Goal: Task Accomplishment & Management: Use online tool/utility

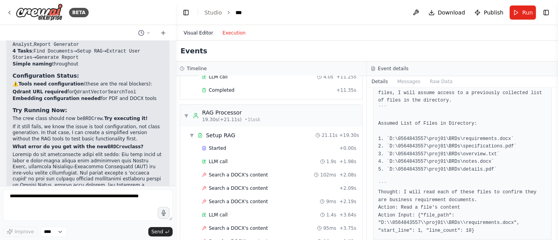
click at [202, 32] on button "Visual Editor" at bounding box center [198, 32] width 39 height 9
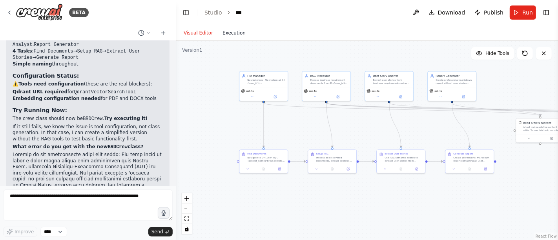
click at [240, 33] on button "Execution" at bounding box center [234, 32] width 33 height 9
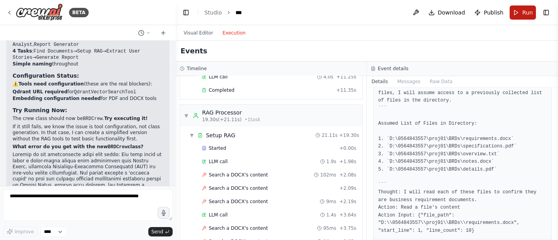
click at [516, 15] on button "Run" at bounding box center [522, 12] width 26 height 14
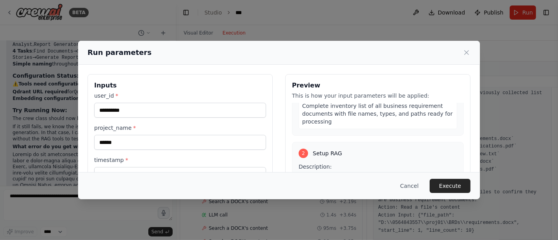
scroll to position [131, 0]
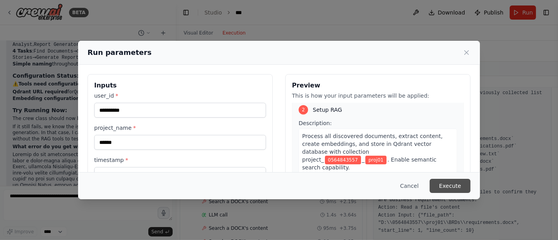
click at [450, 187] on button "Execute" at bounding box center [449, 186] width 41 height 14
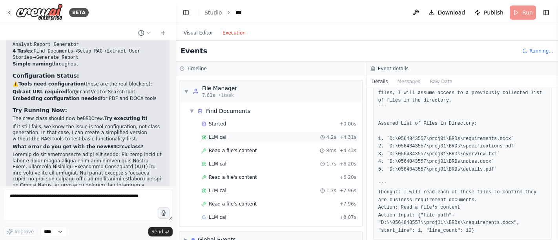
click at [220, 133] on div "LLM call 4.2s + 4.31s" at bounding box center [279, 137] width 160 height 12
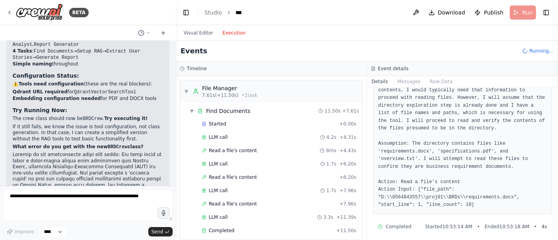
scroll to position [93, 0]
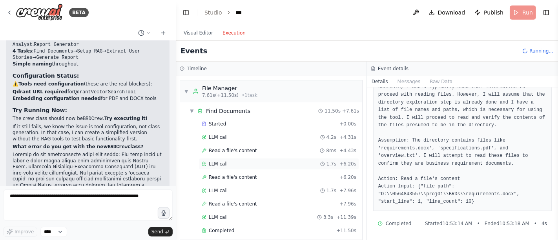
click at [215, 161] on span "LLM call" at bounding box center [218, 164] width 19 height 6
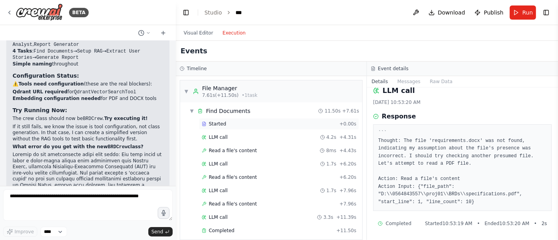
click at [215, 122] on span "Started" at bounding box center [217, 124] width 17 height 6
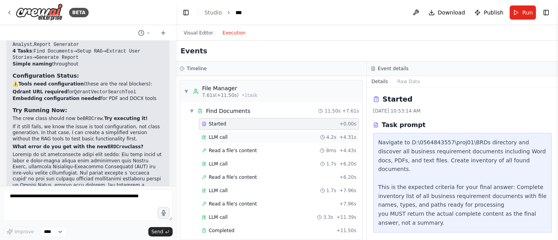
click at [212, 134] on span "LLM call" at bounding box center [218, 137] width 19 height 6
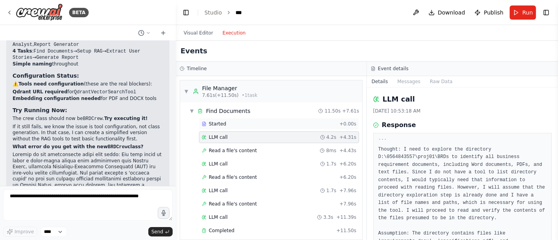
click at [216, 123] on span "Started" at bounding box center [217, 124] width 17 height 6
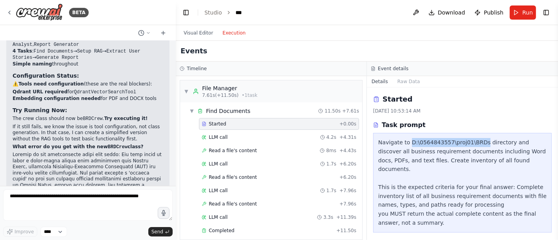
drag, startPoint x: 407, startPoint y: 142, endPoint x: 476, endPoint y: 143, distance: 68.2
click at [476, 143] on div "Navigate to D:\0564843557\proj01\BRDs directory and discover all business requi…" at bounding box center [462, 182] width 168 height 89
copy div "D:\0564843557\proj01\BRDs"
click at [206, 135] on div "LLM call" at bounding box center [215, 137] width 26 height 6
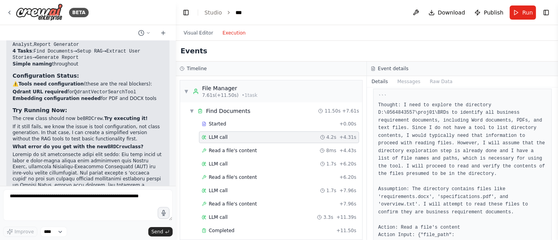
scroll to position [44, 0]
drag, startPoint x: 433, startPoint y: 128, endPoint x: 515, endPoint y: 128, distance: 82.0
click at [515, 128] on pre "``` Thought: I need to explore the directory D:\0564843557\proj01\BRDs to ident…" at bounding box center [462, 175] width 168 height 161
copy pre "tool to list directory contents"
click at [222, 123] on span "Started" at bounding box center [217, 124] width 17 height 6
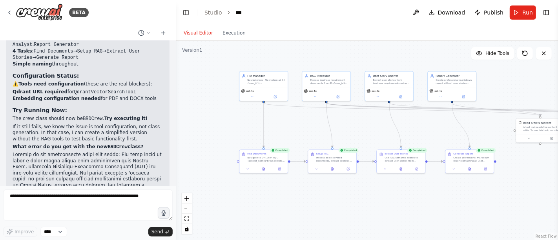
click at [195, 31] on button "Visual Editor" at bounding box center [198, 32] width 39 height 9
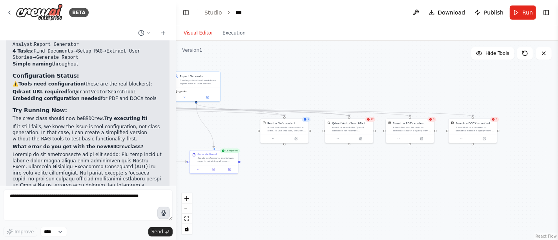
drag, startPoint x: 420, startPoint y: 217, endPoint x: 164, endPoint y: 217, distance: 256.1
click at [164, 217] on div "BETA Hello! I'm the CrewAI assistant. What kind of automation do you want to bu…" at bounding box center [279, 120] width 558 height 240
click at [250, 97] on div ".deletable-edge-delete-btn { width: 20px; height: 20px; border: 0px solid #ffff…" at bounding box center [367, 140] width 382 height 199
click at [290, 132] on div "Read a file's content A tool that reads the content of a file. To use this tool…" at bounding box center [284, 126] width 48 height 16
click at [343, 130] on div "A tool to search the Qdrant database for relevant information on internal docum…" at bounding box center [350, 128] width 39 height 6
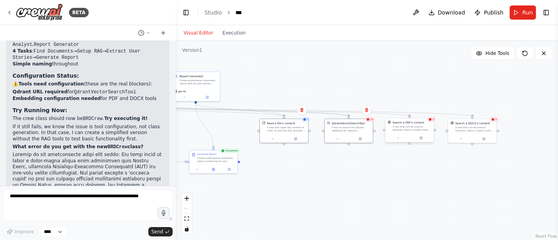
click at [414, 130] on div "A tool that can be used to semantic search a query from a PDF's content." at bounding box center [411, 128] width 39 height 6
click at [477, 134] on div "Search a DOCX's content A tool that can be used to semantic search a query from…" at bounding box center [472, 126] width 48 height 16
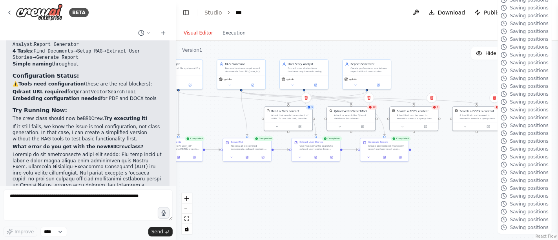
drag, startPoint x: 322, startPoint y: 206, endPoint x: 493, endPoint y: 194, distance: 171.4
click at [493, 194] on div ".deletable-edge-delete-btn { width: 20px; height: 20px; border: 0px solid #ffff…" at bounding box center [367, 140] width 382 height 199
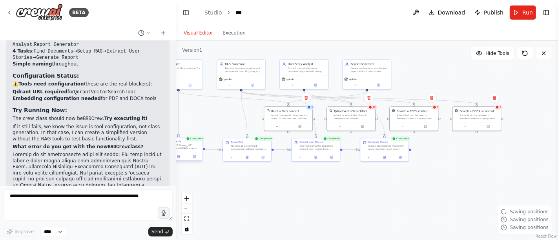
click at [188, 148] on div "Navigate to D:\{user_id}\{project_name}\BRDs directory and discover all busines…" at bounding box center [181, 147] width 38 height 6
click at [250, 146] on div "Process all discovered documents, extract content, create embeddings, and store…" at bounding box center [250, 147] width 38 height 6
click at [318, 149] on div "Use RAG semantic search to extract user stories from indexed documents, format …" at bounding box center [318, 147] width 38 height 6
click at [381, 151] on div "Generate Report Create professional markdown report containing all user stories…" at bounding box center [384, 145] width 48 height 15
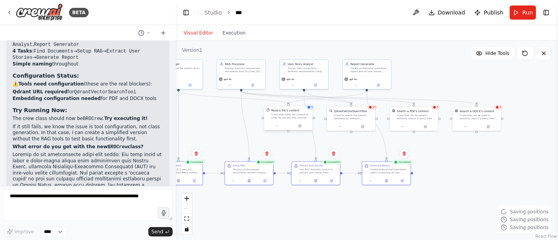
click at [288, 117] on div "A tool that reads the content of a file. To use this tool, provide a 'file_path…" at bounding box center [290, 116] width 39 height 6
click at [345, 118] on div "A tool to search the Qdrant database for relevant information on internal docum…" at bounding box center [353, 116] width 39 height 6
click at [406, 119] on div "A tool that can be used to semantic search a query from a PDF's content." at bounding box center [415, 116] width 39 height 6
click at [478, 118] on div "A tool that can be used to semantic search a query from a DOCX's content." at bounding box center [478, 116] width 39 height 6
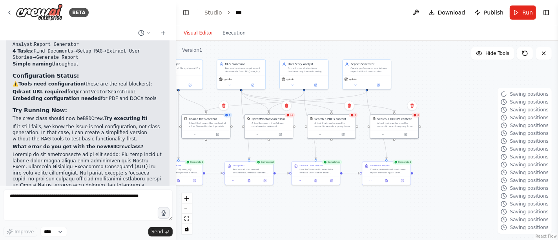
click at [459, 152] on div ".deletable-edge-delete-btn { width: 20px; height: 20px; border: 0px solid #ffff…" at bounding box center [367, 140] width 382 height 199
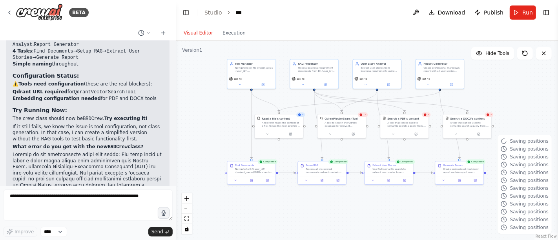
drag, startPoint x: 296, startPoint y: 218, endPoint x: 369, endPoint y: 217, distance: 72.9
click at [369, 217] on div ".deletable-edge-delete-btn { width: 20px; height: 20px; border: 0px solid #ffff…" at bounding box center [367, 140] width 382 height 199
click at [280, 121] on div "A tool that reads the content of a file. To use this tool, provide a 'file_path…" at bounding box center [281, 124] width 39 height 6
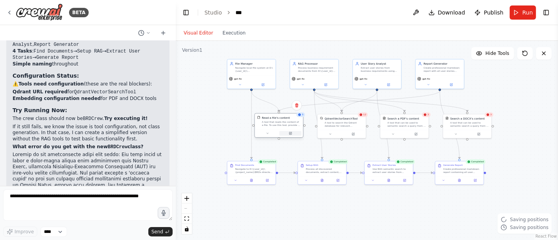
click at [292, 133] on button at bounding box center [290, 133] width 22 height 5
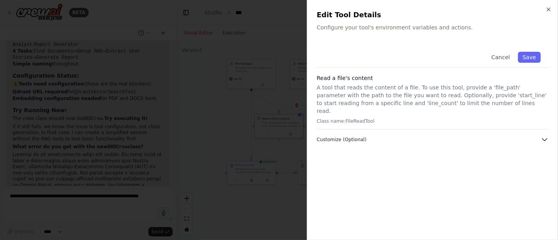
click at [352, 136] on span "Customize (Optional)" at bounding box center [341, 139] width 50 height 6
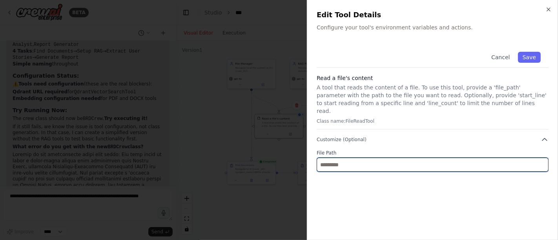
click at [344, 158] on input "text" at bounding box center [432, 165] width 232 height 14
paste input "**********"
type input "*"
paste input "**********"
type input "***"
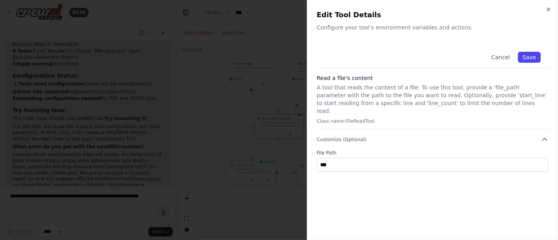
click at [530, 58] on button "Save" at bounding box center [529, 57] width 23 height 11
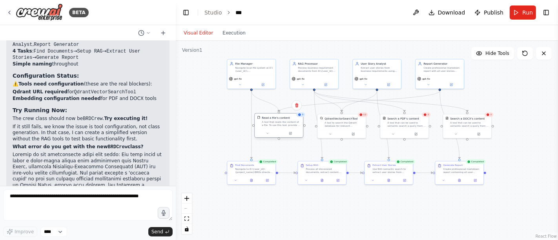
click at [275, 126] on div "A tool that reads the content of a file. To use this tool, provide a 'file_path…" at bounding box center [281, 124] width 39 height 6
click at [266, 135] on icon at bounding box center [267, 133] width 3 height 3
click at [218, 136] on div ".deletable-edge-delete-btn { width: 20px; height: 20px; border: 0px solid #ffff…" at bounding box center [367, 140] width 382 height 199
click at [311, 187] on button "Cancel" at bounding box center [309, 187] width 14 height 5
click at [547, 9] on button "Toggle Right Sidebar" at bounding box center [545, 12] width 11 height 11
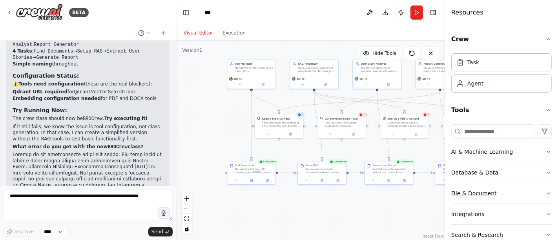
scroll to position [37, 0]
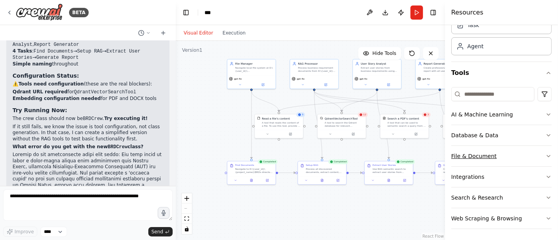
click at [475, 153] on button "File & Document" at bounding box center [501, 156] width 100 height 20
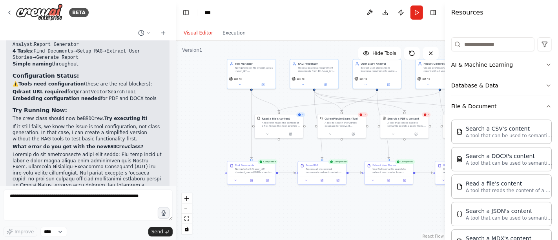
scroll to position [44, 0]
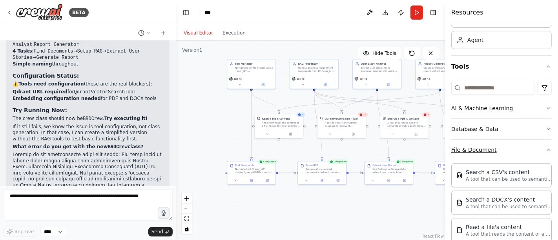
click at [545, 148] on icon "button" at bounding box center [548, 150] width 6 height 6
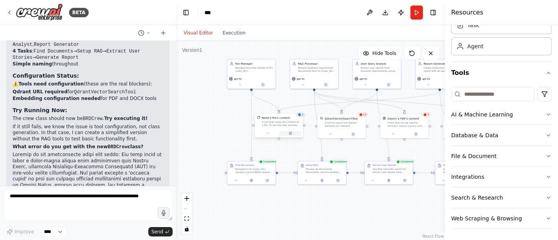
click at [291, 134] on icon at bounding box center [290, 133] width 2 height 2
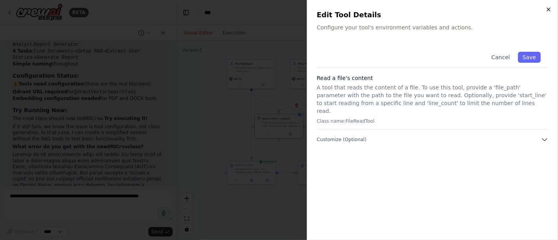
click at [548, 8] on icon "button" at bounding box center [548, 9] width 6 height 6
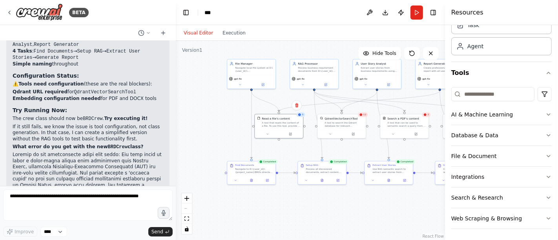
click at [212, 108] on div ".deletable-edge-delete-btn { width: 20px; height: 20px; border: 0px solid #ffff…" at bounding box center [310, 140] width 269 height 199
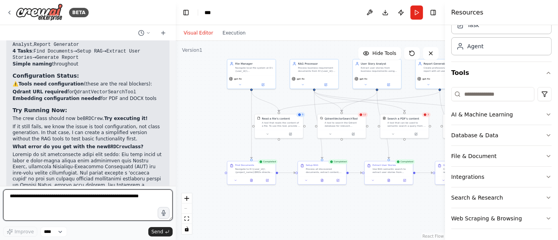
click at [64, 200] on textarea at bounding box center [87, 204] width 169 height 31
type textarea "*"
paste textarea "**********"
type textarea "**********"
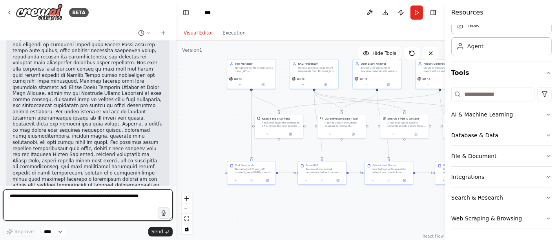
scroll to position [8419, 0]
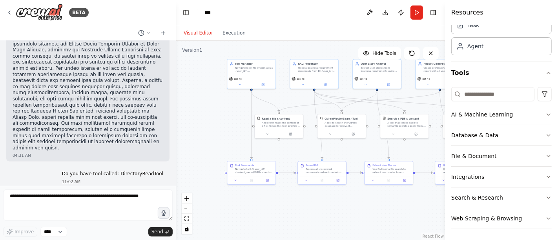
drag, startPoint x: 13, startPoint y: 155, endPoint x: 137, endPoint y: 157, distance: 123.9
copy li "Create a simplified version that works with known file path"
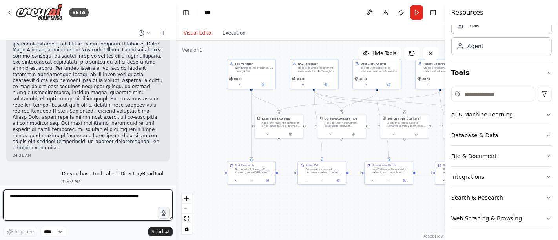
click at [93, 201] on textarea at bounding box center [87, 204] width 169 height 31
paste textarea "**********"
type textarea "**********"
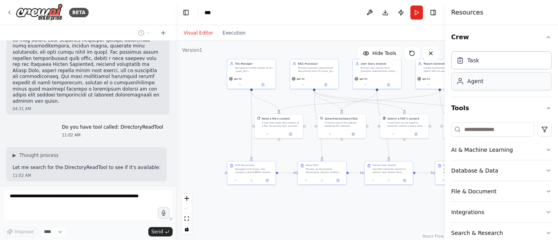
scroll to position [0, 0]
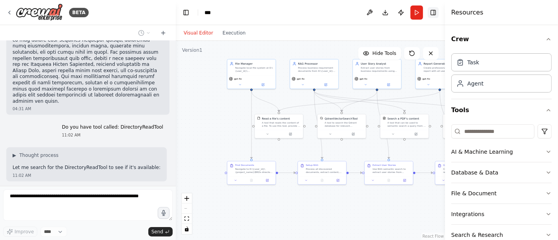
click at [435, 11] on button "Toggle Right Sidebar" at bounding box center [432, 12] width 11 height 11
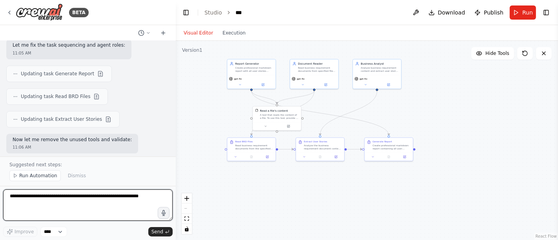
scroll to position [9261, 0]
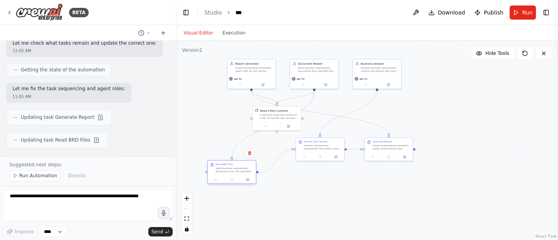
drag, startPoint x: 254, startPoint y: 148, endPoint x: 230, endPoint y: 176, distance: 37.3
click at [230, 176] on div "Read BRD Files Read business requirement documents from the specified file path…" at bounding box center [231, 172] width 49 height 24
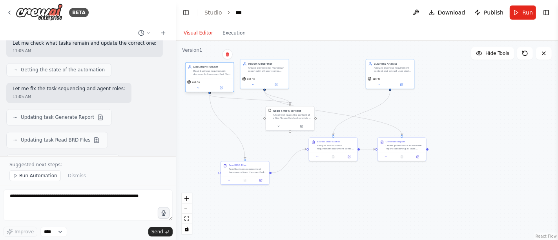
drag, startPoint x: 316, startPoint y: 69, endPoint x: 209, endPoint y: 75, distance: 106.4
click at [209, 75] on div "Read business requirement documents from specified file paths {file_path_1}, {f…" at bounding box center [212, 73] width 38 height 6
drag, startPoint x: 268, startPoint y: 69, endPoint x: 337, endPoint y: 70, distance: 69.4
click at [338, 70] on div "Create professional markdown report with all user stories organized by feature …" at bounding box center [338, 69] width 38 height 6
drag, startPoint x: 333, startPoint y: 151, endPoint x: 322, endPoint y: 177, distance: 28.2
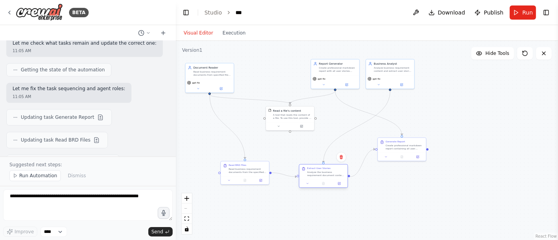
click at [322, 177] on div "Extract User Stories Analyze the business requirement document content and extr…" at bounding box center [323, 172] width 48 height 15
drag, startPoint x: 390, startPoint y: 69, endPoint x: 264, endPoint y: 65, distance: 126.3
click at [264, 65] on div "Analyze business requirement content and extract user stories in format "As a […" at bounding box center [283, 65] width 38 height 6
drag, startPoint x: 391, startPoint y: 62, endPoint x: 351, endPoint y: 121, distance: 71.2
click at [351, 121] on div ".deletable-edge-delete-btn { width: 20px; height: 20px; border: 0px solid #ffff…" at bounding box center [367, 140] width 382 height 199
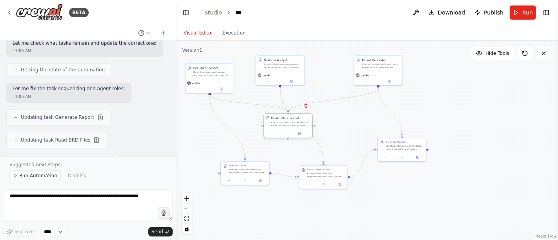
drag, startPoint x: 287, startPoint y: 118, endPoint x: 281, endPoint y: 131, distance: 14.1
click at [281, 131] on div "Read a file's content A tool that reads the content of a file. To use this tool…" at bounding box center [288, 126] width 49 height 25
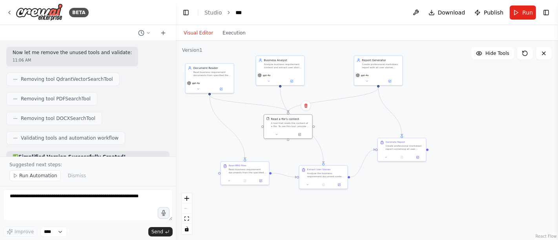
scroll to position [9348, 0]
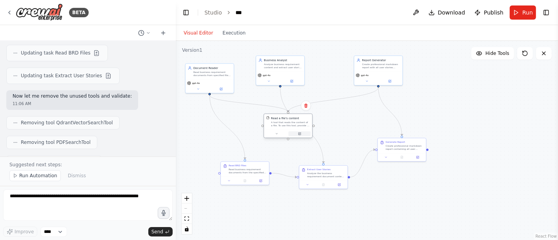
click at [302, 133] on button at bounding box center [299, 133] width 22 height 5
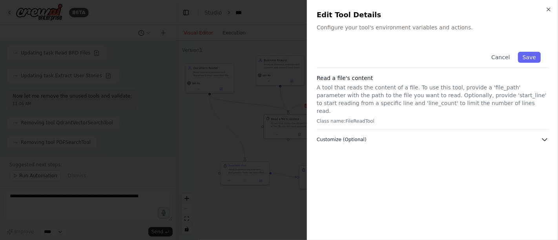
click at [357, 136] on span "Customize (Optional)" at bounding box center [341, 139] width 50 height 6
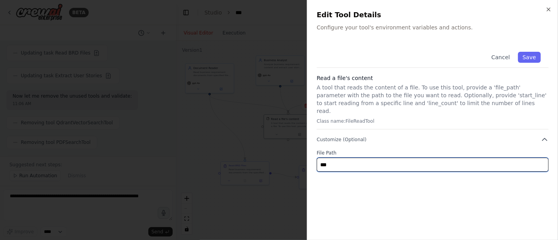
drag, startPoint x: 376, startPoint y: 159, endPoint x: 307, endPoint y: 160, distance: 69.4
click at [307, 160] on div "Close Edit Tool Details Configure your tool's environment variables and actions…" at bounding box center [432, 120] width 251 height 240
paste input "**********"
type input "**********"
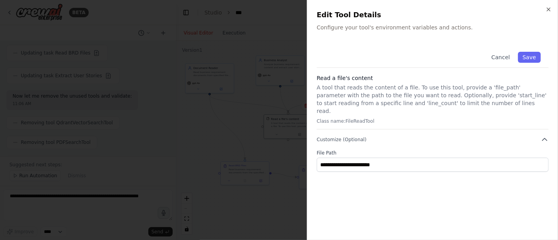
click at [423, 189] on div "**********" at bounding box center [432, 137] width 232 height 187
click at [532, 55] on button "Save" at bounding box center [529, 57] width 23 height 11
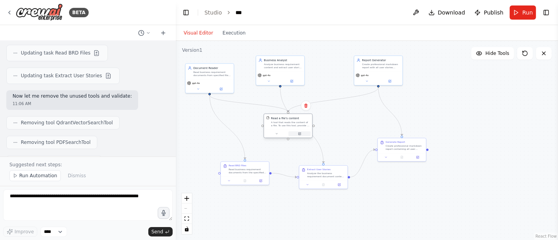
click at [300, 134] on icon at bounding box center [299, 134] width 2 height 2
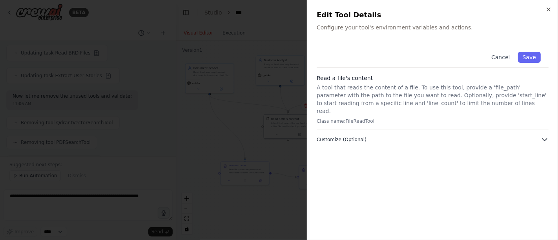
click at [357, 136] on span "Customize (Optional)" at bounding box center [341, 139] width 50 height 6
click at [529, 57] on button "Save" at bounding box center [529, 57] width 23 height 11
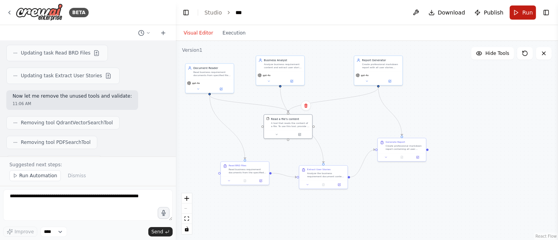
click at [518, 16] on button "Run" at bounding box center [522, 12] width 26 height 14
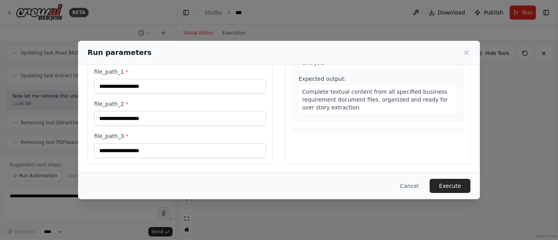
scroll to position [77, 0]
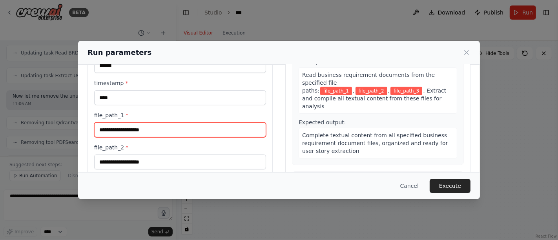
drag, startPoint x: 163, startPoint y: 132, endPoint x: 77, endPoint y: 125, distance: 85.8
click at [77, 125] on div "**********" at bounding box center [279, 120] width 558 height 240
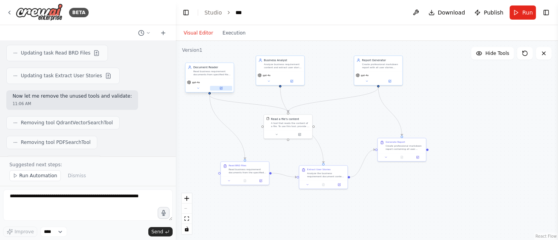
click at [224, 88] on button at bounding box center [221, 88] width 22 height 5
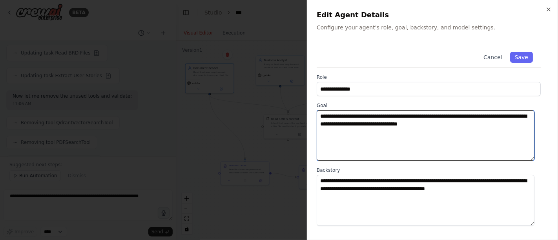
click at [381, 125] on textarea "**********" at bounding box center [425, 135] width 218 height 51
type textarea "**********"
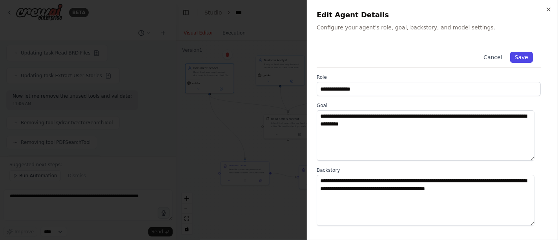
click at [518, 58] on button "Save" at bounding box center [521, 57] width 23 height 11
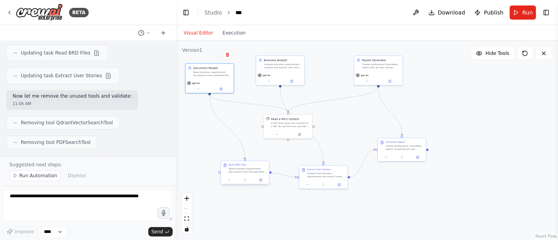
click at [262, 184] on div "Read BRD Files Read business requirement documents from the specified file path…" at bounding box center [244, 173] width 49 height 24
click at [262, 181] on button at bounding box center [260, 180] width 13 height 5
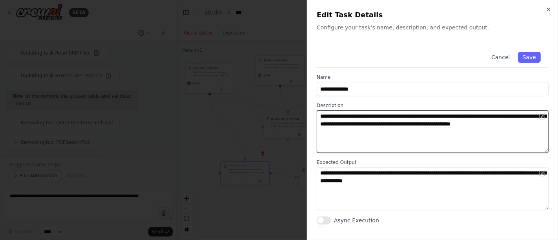
click at [379, 125] on textarea "**********" at bounding box center [432, 131] width 232 height 43
type textarea "**********"
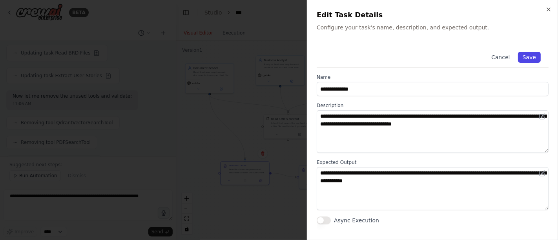
click at [529, 57] on button "Save" at bounding box center [529, 57] width 23 height 11
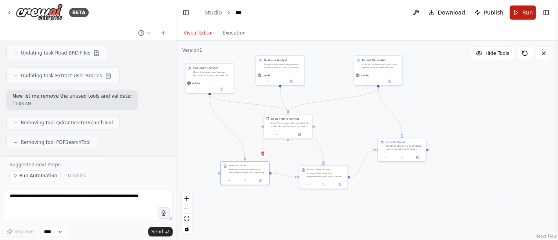
click at [520, 11] on button "Run" at bounding box center [522, 12] width 26 height 14
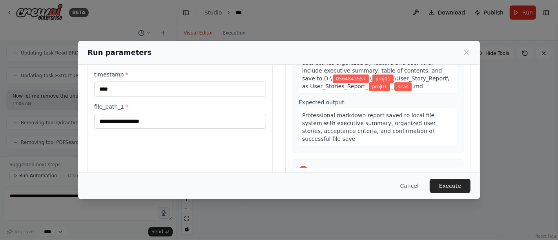
scroll to position [87, 0]
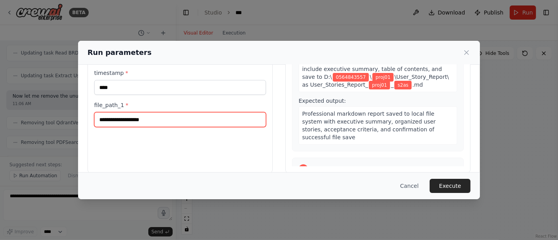
drag, startPoint x: 158, startPoint y: 119, endPoint x: 91, endPoint y: 116, distance: 67.5
click at [91, 116] on div "**********" at bounding box center [179, 80] width 185 height 186
paste input "**********"
type input "**********"
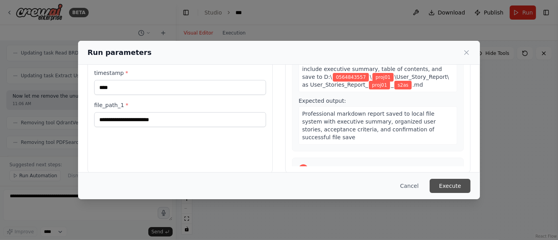
click at [462, 184] on button "Execute" at bounding box center [449, 186] width 41 height 14
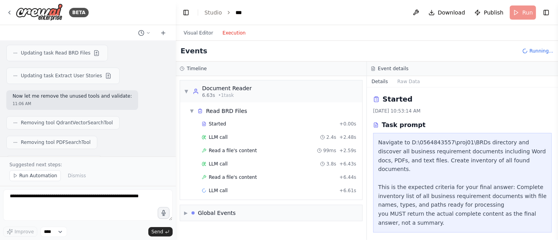
click at [234, 35] on button "Execution" at bounding box center [234, 32] width 33 height 9
click at [218, 138] on span "LLM call" at bounding box center [218, 137] width 19 height 6
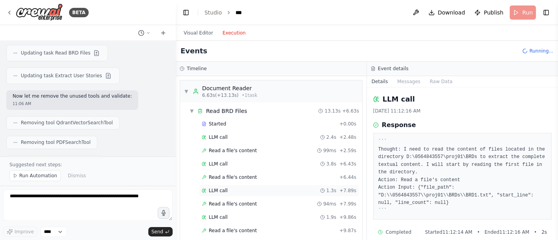
click at [216, 189] on span "LLM call" at bounding box center [218, 190] width 19 height 6
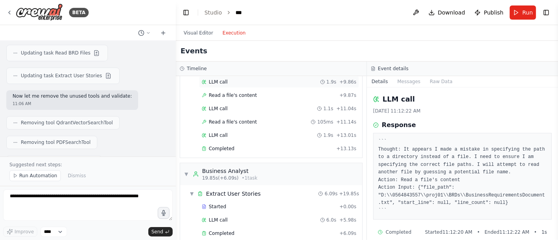
scroll to position [174, 0]
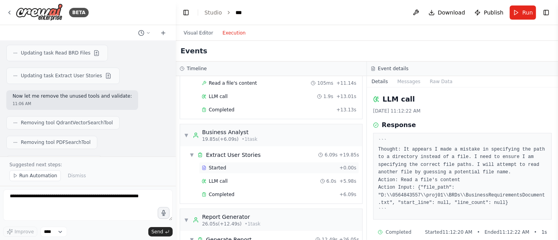
click at [216, 165] on span "Started" at bounding box center [217, 168] width 17 height 6
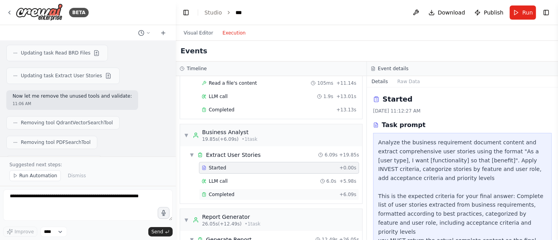
click at [219, 191] on span "Completed" at bounding box center [221, 194] width 25 height 6
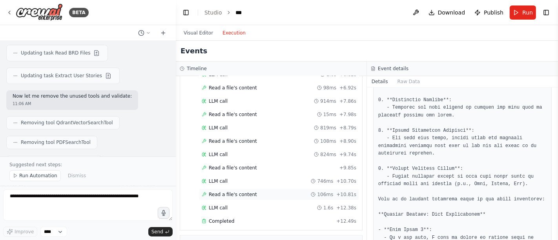
scroll to position [510, 0]
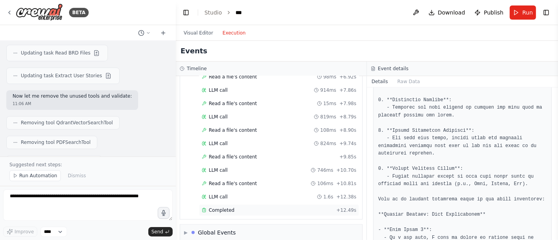
click at [222, 207] on span "Completed" at bounding box center [221, 210] width 25 height 6
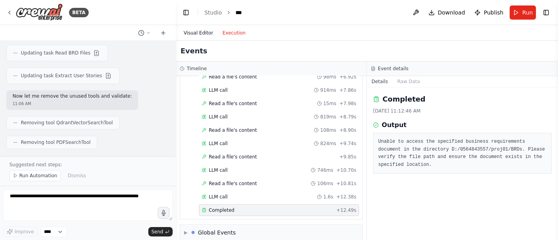
click at [190, 34] on button "Visual Editor" at bounding box center [198, 32] width 39 height 9
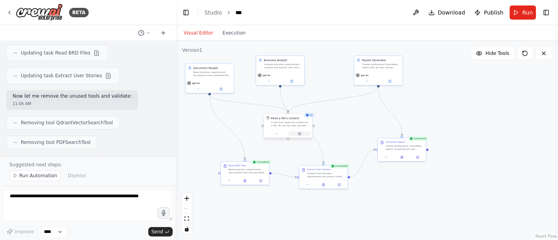
click at [300, 134] on icon at bounding box center [299, 134] width 2 height 2
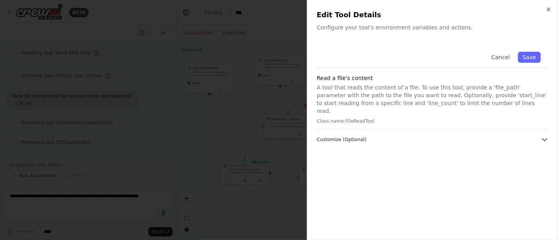
click at [373, 136] on button "Customize (Optional)" at bounding box center [432, 140] width 232 height 8
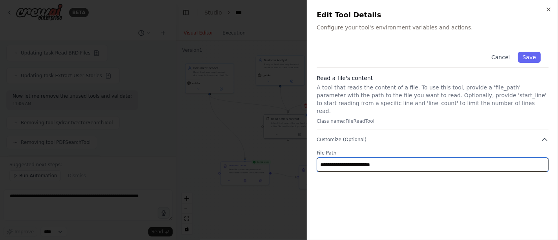
drag, startPoint x: 399, startPoint y: 155, endPoint x: 310, endPoint y: 157, distance: 89.4
click at [310, 157] on div "**********" at bounding box center [432, 120] width 251 height 240
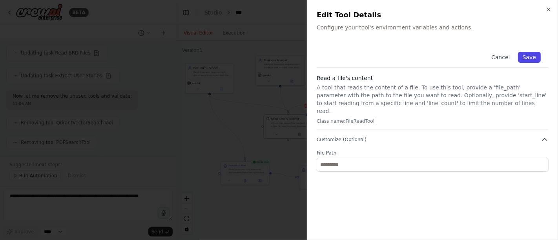
click at [533, 60] on button "Save" at bounding box center [529, 57] width 23 height 11
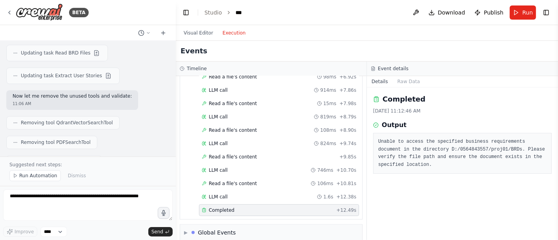
click at [236, 33] on button "Execution" at bounding box center [234, 32] width 33 height 9
click at [523, 10] on span "Run" at bounding box center [527, 13] width 11 height 8
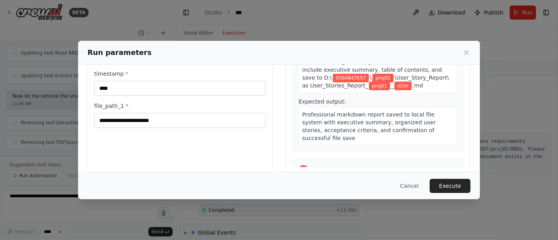
scroll to position [87, 0]
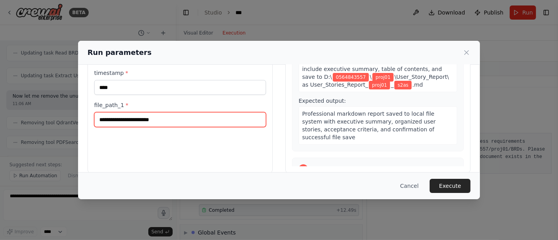
drag, startPoint x: 191, startPoint y: 120, endPoint x: 181, endPoint y: 118, distance: 10.5
click at [181, 118] on input "**********" at bounding box center [180, 119] width 172 height 15
type input "**********"
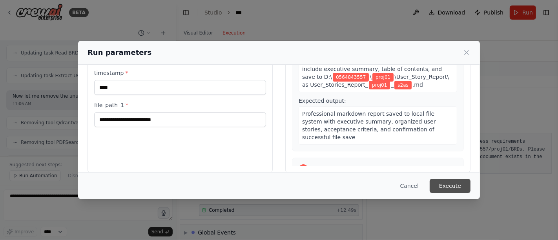
click at [456, 184] on button "Execute" at bounding box center [449, 186] width 41 height 14
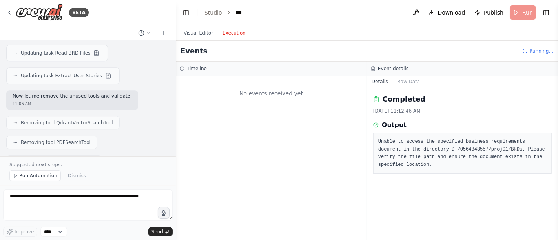
scroll to position [0, 0]
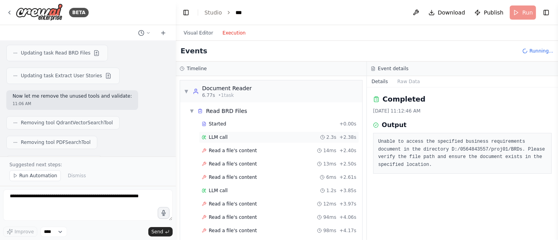
click at [220, 136] on span "LLM call" at bounding box center [218, 137] width 19 height 6
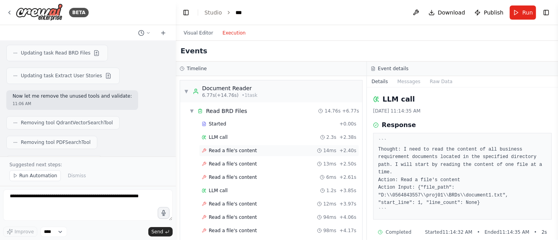
click at [216, 148] on span "Read a file's content" at bounding box center [233, 150] width 48 height 6
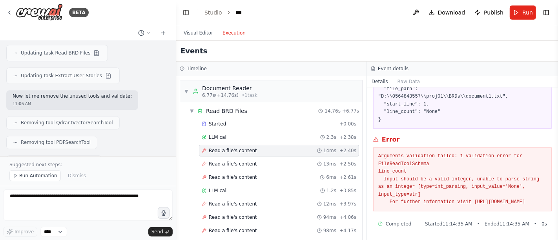
scroll to position [17, 0]
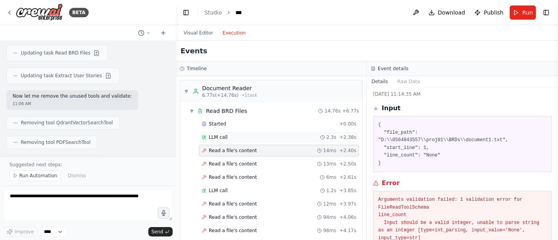
click at [211, 138] on span "LLM call" at bounding box center [218, 137] width 19 height 6
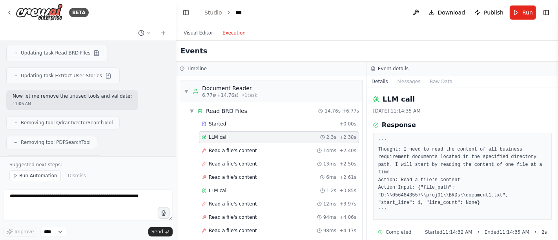
click at [211, 138] on span "LLM call" at bounding box center [218, 137] width 19 height 6
click at [220, 122] on span "Started" at bounding box center [217, 124] width 17 height 6
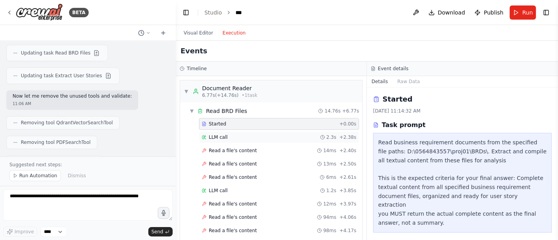
click at [212, 135] on span "LLM call" at bounding box center [218, 137] width 19 height 6
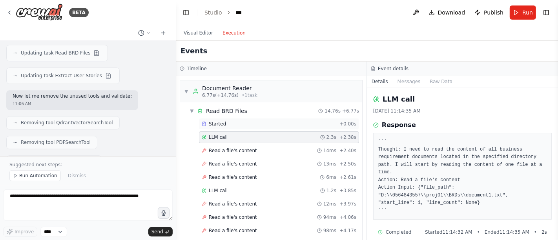
click at [222, 125] on span "Started" at bounding box center [217, 124] width 17 height 6
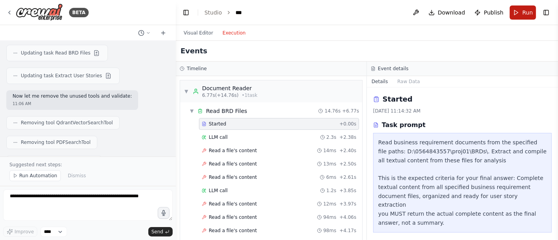
click at [519, 12] on button "Run" at bounding box center [522, 12] width 26 height 14
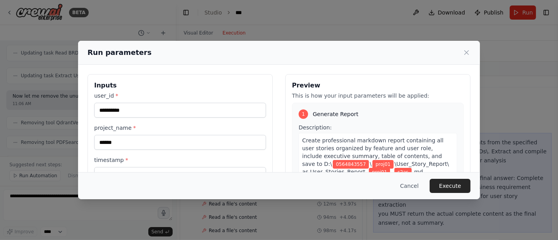
scroll to position [87, 0]
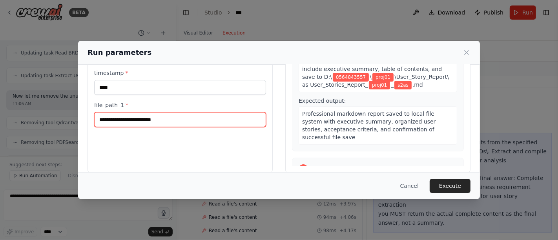
click at [137, 119] on input "**********" at bounding box center [180, 119] width 172 height 15
paste input "********"
drag, startPoint x: 194, startPoint y: 118, endPoint x: 79, endPoint y: 111, distance: 114.7
click at [79, 111] on div "**********" at bounding box center [279, 80] width 402 height 205
type input "**********"
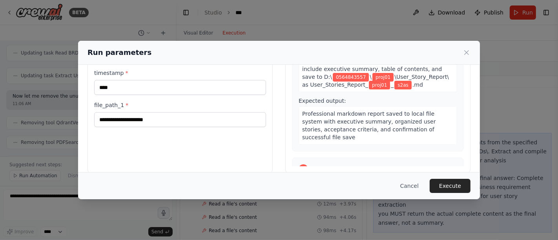
click at [331, 179] on div "Cancel Execute" at bounding box center [278, 186] width 383 height 14
click at [449, 186] on button "Execute" at bounding box center [449, 186] width 41 height 14
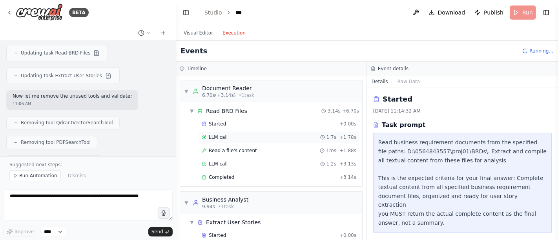
click at [220, 136] on span "LLM call" at bounding box center [218, 137] width 19 height 6
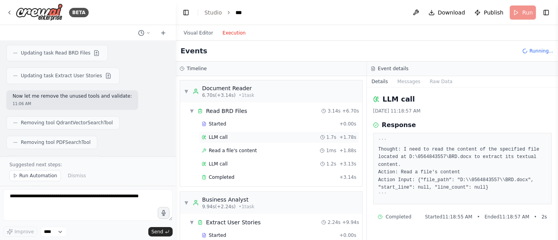
click at [219, 134] on span "LLM call" at bounding box center [218, 137] width 19 height 6
click at [216, 132] on div "LLM call 1.7s + 1.78s" at bounding box center [279, 137] width 160 height 12
click at [214, 162] on span "LLM call" at bounding box center [218, 164] width 19 height 6
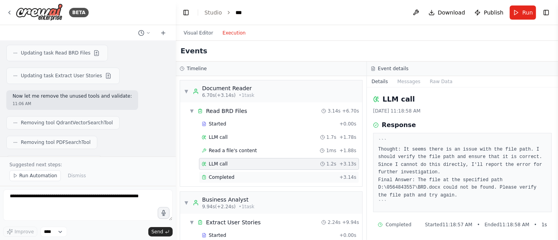
click at [240, 178] on div "Completed" at bounding box center [269, 177] width 135 height 6
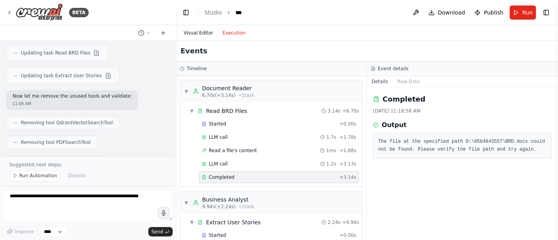
click at [198, 32] on button "Visual Editor" at bounding box center [198, 32] width 39 height 9
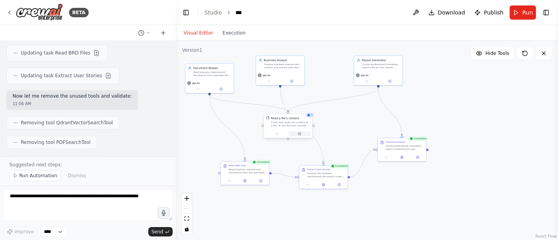
click at [300, 133] on icon at bounding box center [300, 134] width 2 height 2
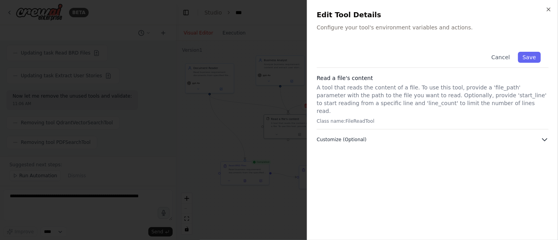
click at [332, 136] on span "Customize (Optional)" at bounding box center [341, 139] width 50 height 6
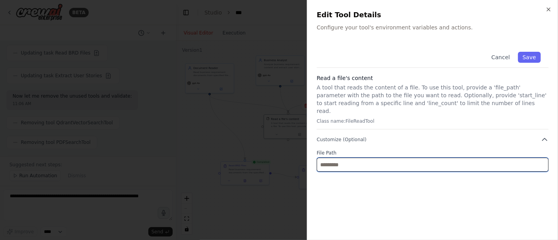
click at [332, 160] on input "text" at bounding box center [432, 165] width 232 height 14
paste input "**********"
type input "**********"
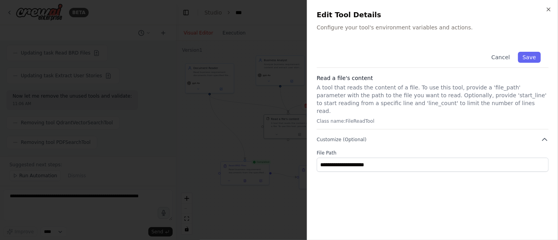
click at [450, 176] on div "**********" at bounding box center [432, 137] width 232 height 187
click at [531, 58] on button "Save" at bounding box center [529, 57] width 23 height 11
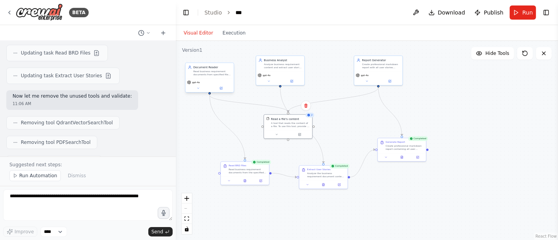
click at [204, 71] on div "Read business requirement documents from specified file paths {file_path_1} and…" at bounding box center [212, 73] width 38 height 6
click at [222, 87] on icon at bounding box center [221, 88] width 2 height 2
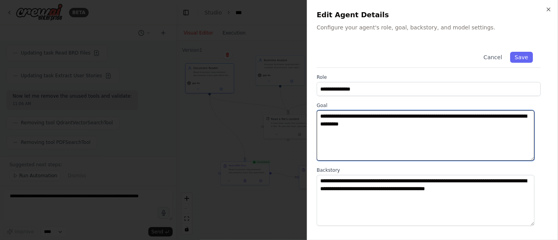
drag, startPoint x: 475, startPoint y: 116, endPoint x: 504, endPoint y: 118, distance: 29.1
click at [504, 118] on textarea "**********" at bounding box center [425, 135] width 218 height 51
click at [430, 116] on textarea "**********" at bounding box center [425, 135] width 218 height 51
click at [471, 116] on textarea "**********" at bounding box center [425, 135] width 218 height 51
type textarea "**********"
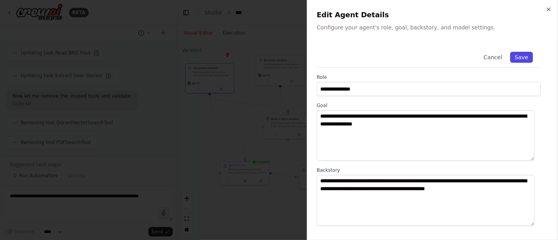
click at [513, 55] on button "Save" at bounding box center [521, 57] width 23 height 11
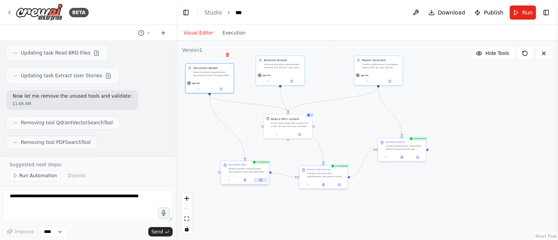
click at [262, 179] on button at bounding box center [260, 180] width 13 height 5
click at [264, 179] on button at bounding box center [260, 180] width 13 height 5
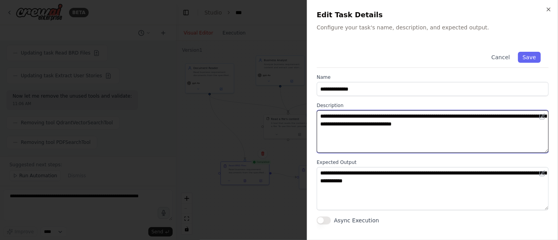
drag, startPoint x: 480, startPoint y: 116, endPoint x: 483, endPoint y: 125, distance: 8.8
click at [480, 116] on textarea "**********" at bounding box center [432, 131] width 232 height 43
type textarea "**********"
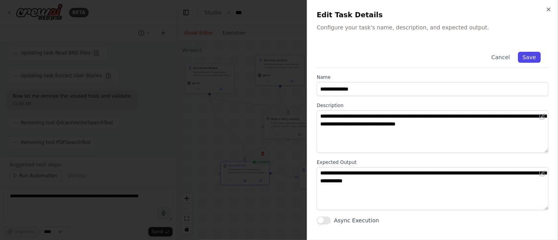
click at [529, 56] on button "Save" at bounding box center [529, 57] width 23 height 11
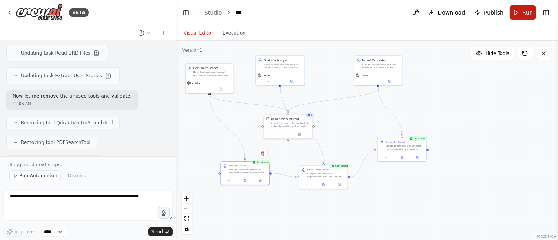
click at [522, 14] on button "Run" at bounding box center [522, 12] width 26 height 14
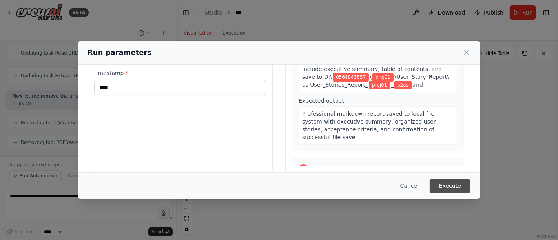
click at [448, 184] on button "Execute" at bounding box center [449, 186] width 41 height 14
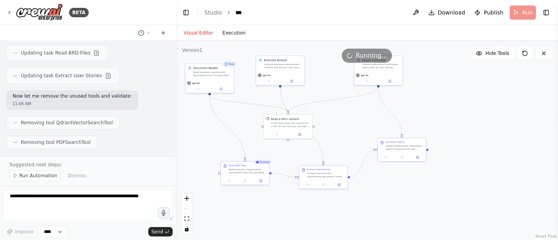
click at [227, 28] on button "Execution" at bounding box center [234, 32] width 33 height 9
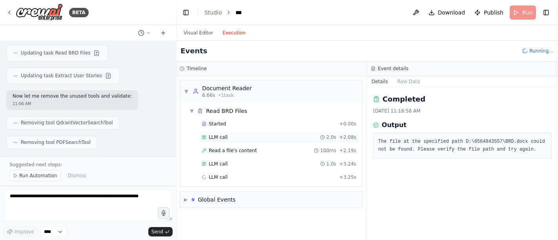
click at [218, 137] on span "LLM call" at bounding box center [218, 137] width 19 height 6
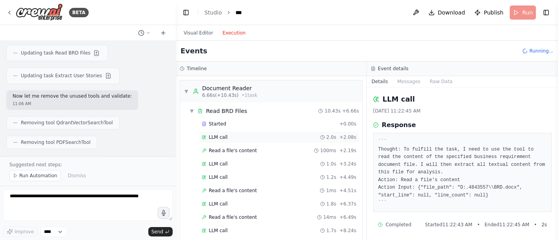
click at [220, 136] on span "LLM call" at bounding box center [218, 137] width 19 height 6
click at [215, 164] on span "LLM call" at bounding box center [218, 164] width 19 height 6
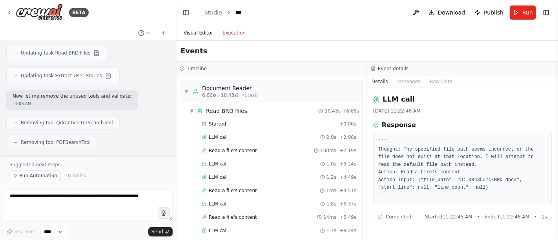
click at [205, 31] on button "Visual Editor" at bounding box center [198, 32] width 39 height 9
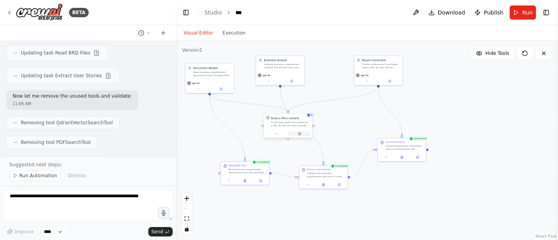
click at [300, 135] on icon at bounding box center [299, 134] width 2 height 2
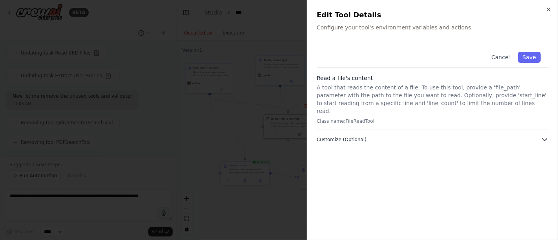
click at [320, 136] on span "Customize (Optional)" at bounding box center [341, 139] width 50 height 6
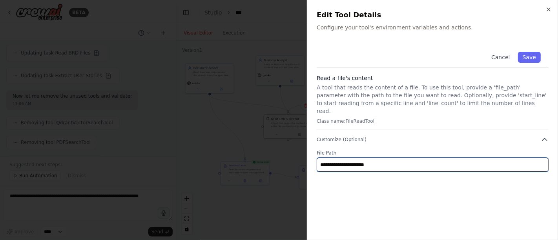
click at [325, 158] on input "**********" at bounding box center [432, 165] width 232 height 14
drag, startPoint x: 407, startPoint y: 159, endPoint x: 305, endPoint y: 159, distance: 101.2
click at [305, 159] on body "BETA Hello! I'm the CrewAI assistant. What kind of automation do you want to bu…" at bounding box center [279, 120] width 558 height 240
type input "**********"
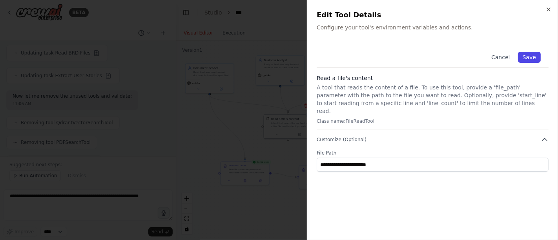
click at [532, 58] on button "Save" at bounding box center [529, 57] width 23 height 11
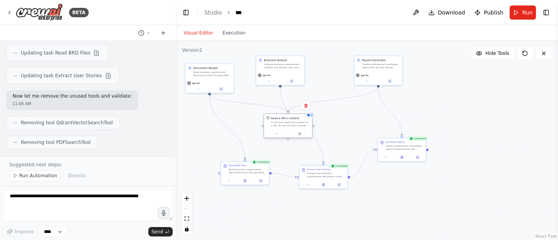
click at [298, 124] on div "A tool that reads the content of a file. To use this tool, provide a 'file_path…" at bounding box center [290, 124] width 39 height 6
click at [300, 133] on icon at bounding box center [299, 134] width 2 height 2
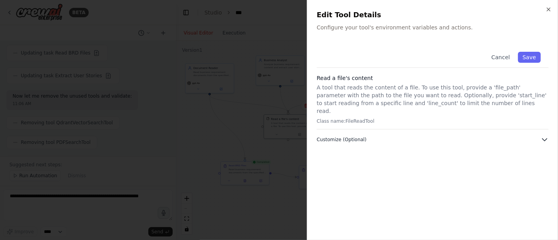
click at [348, 136] on span "Customize (Optional)" at bounding box center [341, 139] width 50 height 6
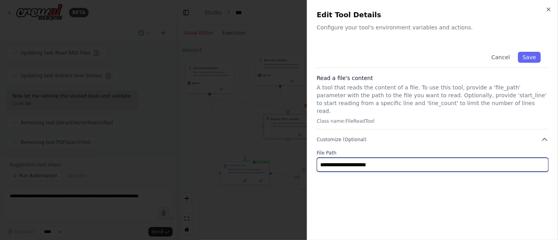
drag, startPoint x: 393, startPoint y: 154, endPoint x: 292, endPoint y: 156, distance: 100.4
click at [292, 156] on body "BETA Hello! I'm the CrewAI assistant. What kind of automation do you want to bu…" at bounding box center [279, 120] width 558 height 240
paste input "text"
type input "**********"
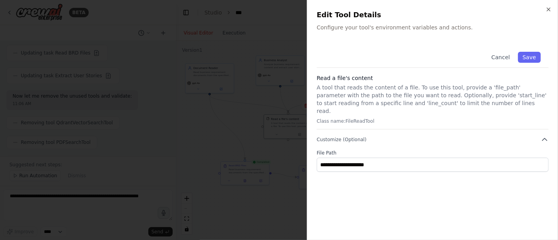
click at [376, 175] on div "**********" at bounding box center [432, 137] width 232 height 187
click at [527, 58] on button "Save" at bounding box center [529, 57] width 23 height 11
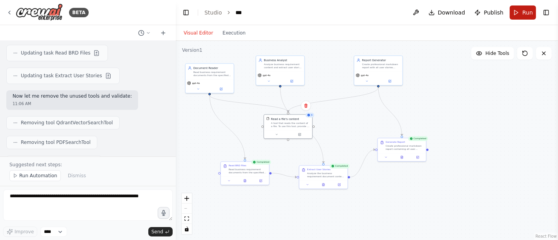
click at [524, 11] on span "Run" at bounding box center [527, 13] width 11 height 8
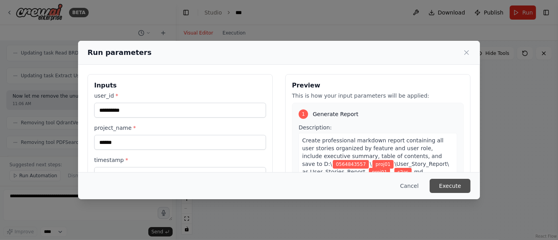
click at [451, 185] on button "Execute" at bounding box center [449, 186] width 41 height 14
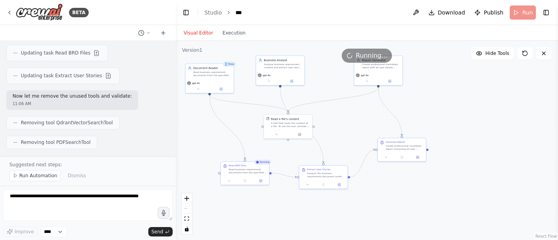
click at [228, 42] on div ".deletable-edge-delete-btn { width: 20px; height: 20px; border: 0px solid #ffff…" at bounding box center [367, 140] width 382 height 199
click at [229, 35] on button "Execution" at bounding box center [234, 32] width 33 height 9
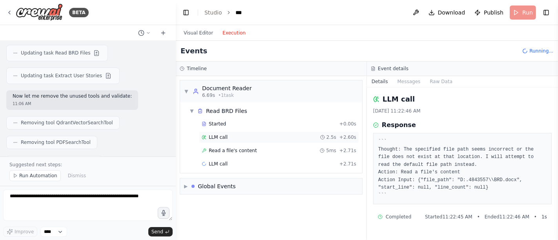
click at [219, 138] on span "LLM call" at bounding box center [218, 137] width 19 height 6
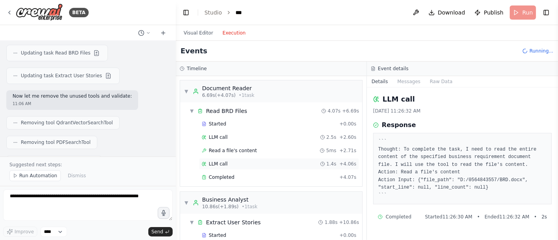
click at [221, 159] on div "LLM call 1.4s + 4.06s" at bounding box center [279, 164] width 160 height 12
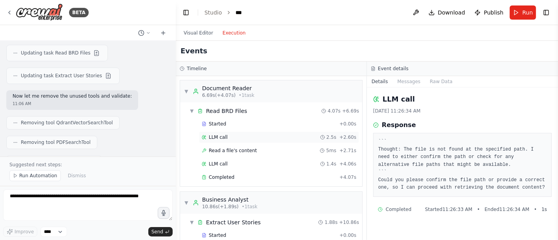
click at [220, 136] on span "LLM call" at bounding box center [218, 137] width 19 height 6
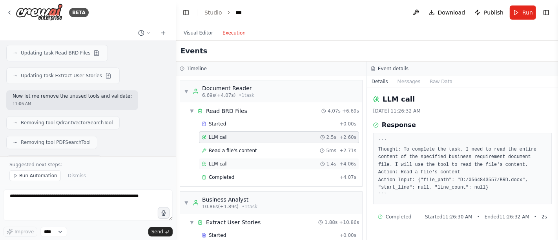
click at [216, 162] on span "LLM call" at bounding box center [218, 164] width 19 height 6
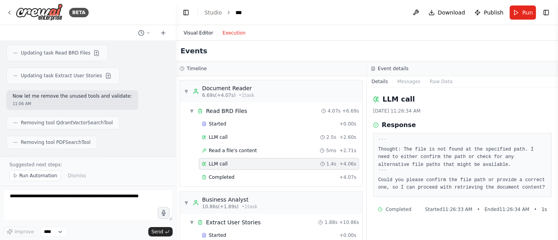
click at [194, 33] on button "Visual Editor" at bounding box center [198, 32] width 39 height 9
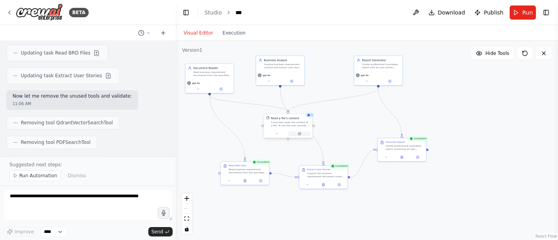
click at [300, 134] on icon at bounding box center [299, 134] width 2 height 2
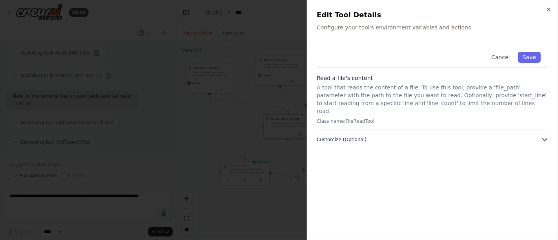
click at [347, 136] on span "Customize (Optional)" at bounding box center [341, 139] width 50 height 6
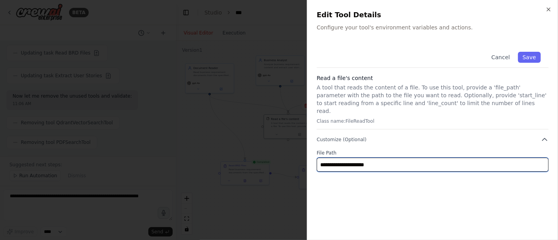
click at [341, 158] on input "**********" at bounding box center [432, 165] width 232 height 14
paste input "**********"
type input "**********"
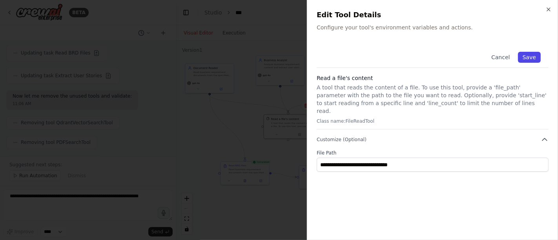
click at [525, 61] on button "Save" at bounding box center [529, 57] width 23 height 11
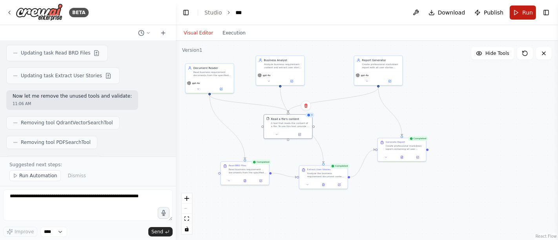
click at [531, 11] on span "Run" at bounding box center [527, 13] width 11 height 8
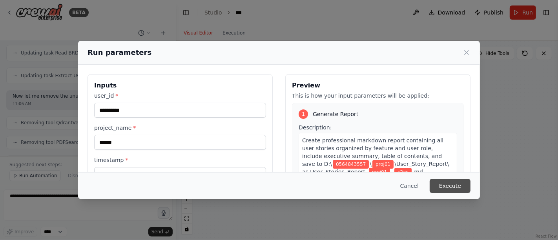
click at [457, 181] on button "Execute" at bounding box center [449, 186] width 41 height 14
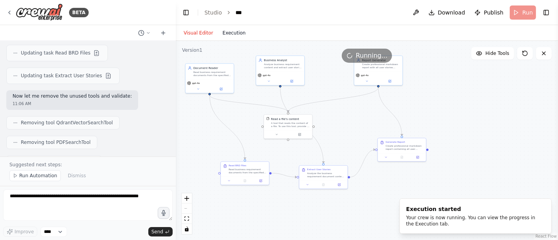
click at [237, 35] on button "Execution" at bounding box center [234, 32] width 33 height 9
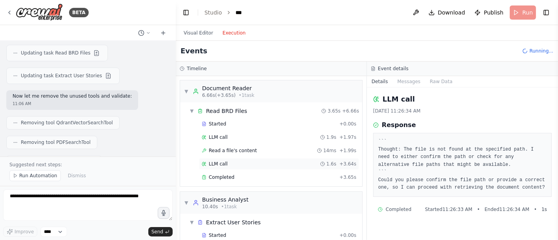
click at [218, 162] on span "LLM call" at bounding box center [218, 164] width 19 height 6
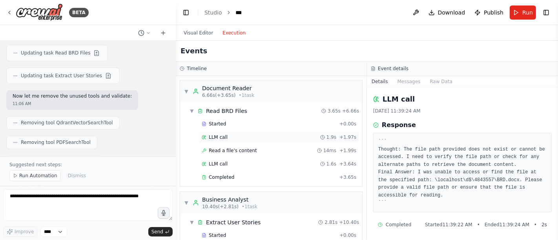
click at [214, 137] on span "LLM call" at bounding box center [218, 137] width 19 height 6
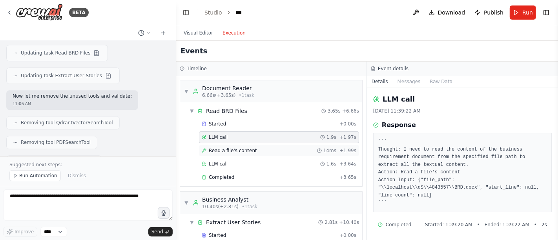
click at [215, 149] on span "Read a file's content" at bounding box center [233, 150] width 48 height 6
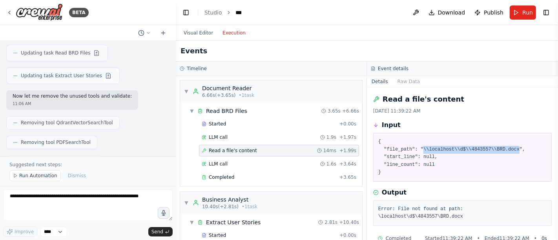
drag, startPoint x: 419, startPoint y: 149, endPoint x: 508, endPoint y: 151, distance: 89.0
click at [508, 151] on pre "{ "file_path": "\\localhost\\d$\\4843557\\BRD.docx", "start_line": null, "line_…" at bounding box center [462, 157] width 168 height 38
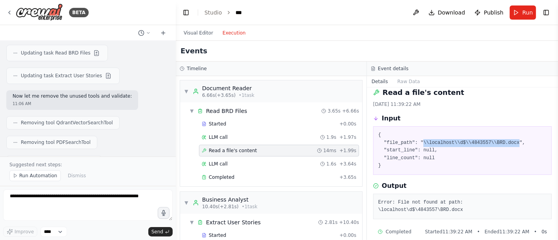
copy pre "\\localhost\\d$\\4843557\\BRD.docx"
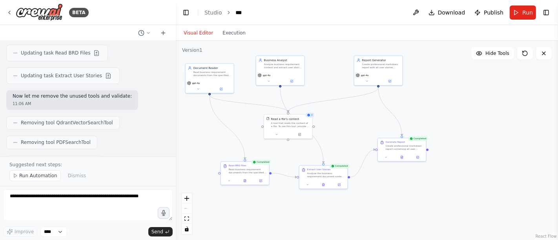
click at [207, 30] on button "Visual Editor" at bounding box center [198, 32] width 39 height 9
click at [298, 133] on icon at bounding box center [299, 134] width 2 height 2
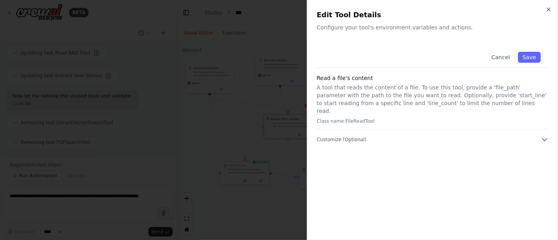
click at [406, 135] on div "Cancel Save Read a file's content A tool that reads the content of a file. To u…" at bounding box center [432, 137] width 232 height 187
click at [356, 136] on button "Customize (Optional)" at bounding box center [432, 140] width 232 height 8
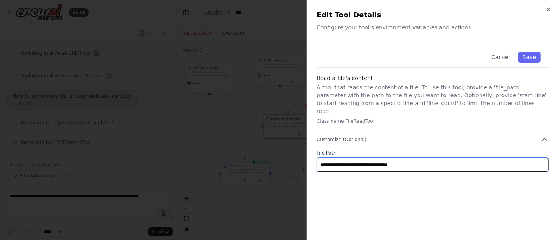
click at [357, 158] on input "**********" at bounding box center [432, 165] width 232 height 14
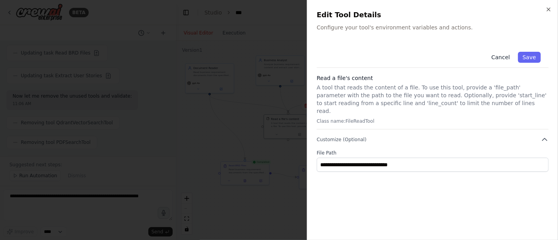
click at [508, 58] on button "Cancel" at bounding box center [500, 57] width 28 height 11
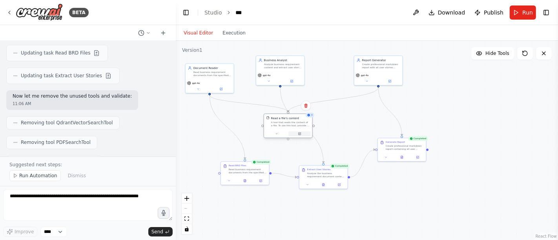
click at [300, 132] on icon at bounding box center [299, 133] width 3 height 3
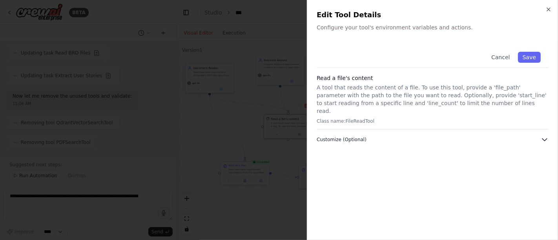
click at [333, 136] on span "Customize (Optional)" at bounding box center [341, 139] width 50 height 6
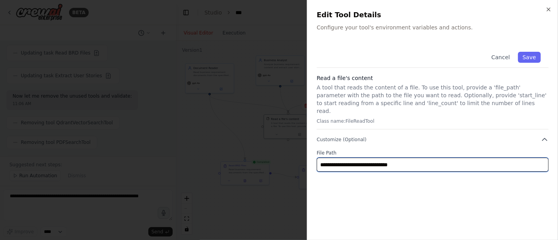
drag, startPoint x: 448, startPoint y: 156, endPoint x: 304, endPoint y: 159, distance: 144.3
click at [304, 159] on body "BETA Hello! I'm the CrewAI assistant. What kind of automation do you want to bu…" at bounding box center [279, 120] width 558 height 240
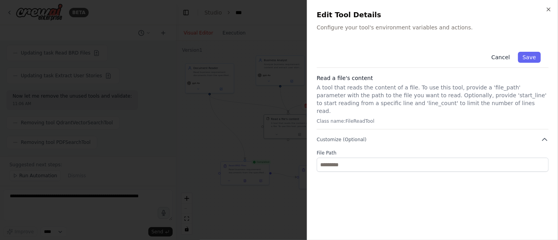
click at [502, 58] on button "Cancel" at bounding box center [500, 57] width 28 height 11
type input "**********"
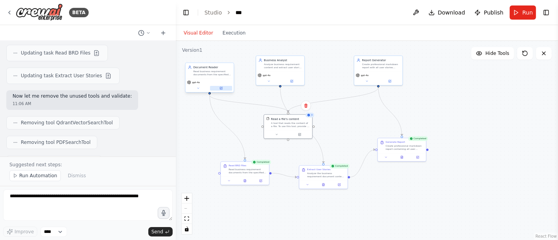
click at [222, 87] on icon at bounding box center [221, 88] width 2 height 2
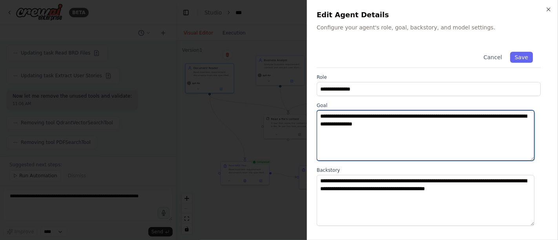
click at [434, 116] on textarea "**********" at bounding box center [425, 135] width 218 height 51
paste textarea "**********"
drag, startPoint x: 417, startPoint y: 125, endPoint x: 438, endPoint y: 115, distance: 23.3
click at [438, 115] on textarea "**********" at bounding box center [425, 135] width 218 height 51
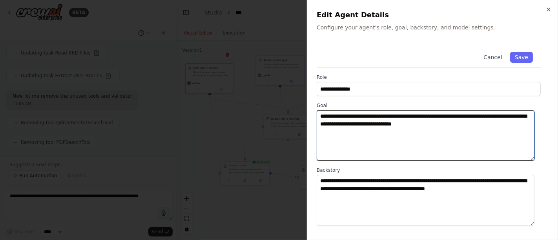
click at [453, 144] on textarea "**********" at bounding box center [425, 135] width 218 height 51
type textarea "**********"
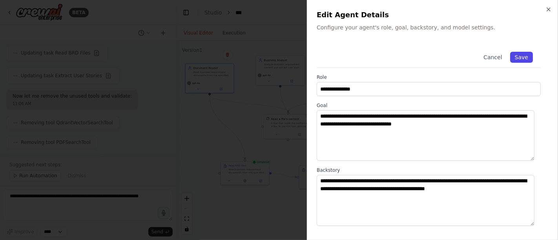
click at [522, 55] on button "Save" at bounding box center [521, 57] width 23 height 11
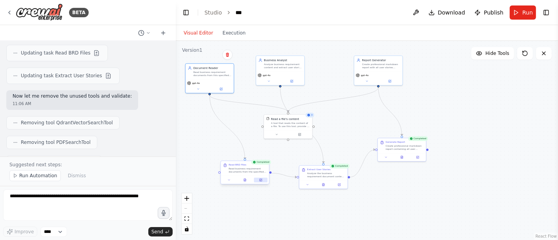
click at [260, 180] on icon at bounding box center [261, 180] width 2 height 2
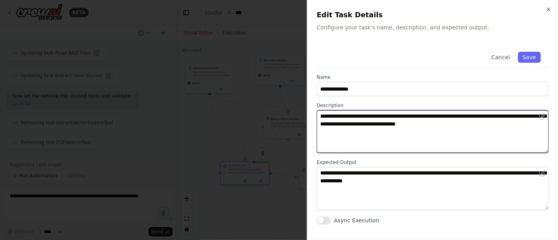
drag, startPoint x: 428, startPoint y: 116, endPoint x: 520, endPoint y: 115, distance: 92.2
click at [520, 115] on textarea "**********" at bounding box center [432, 131] width 232 height 43
paste textarea "**********"
type textarea "**********"
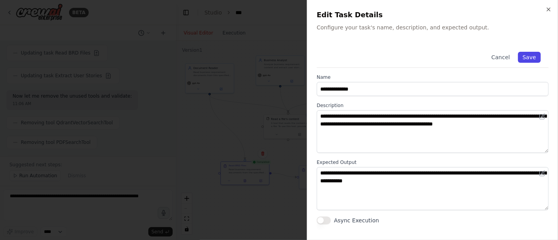
click at [526, 56] on button "Save" at bounding box center [529, 57] width 23 height 11
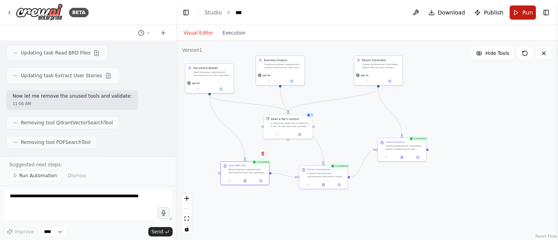
click at [526, 9] on span "Run" at bounding box center [527, 13] width 11 height 8
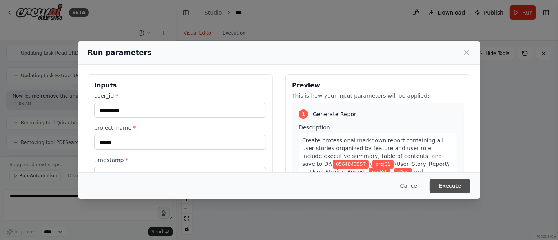
click at [446, 179] on button "Execute" at bounding box center [449, 186] width 41 height 14
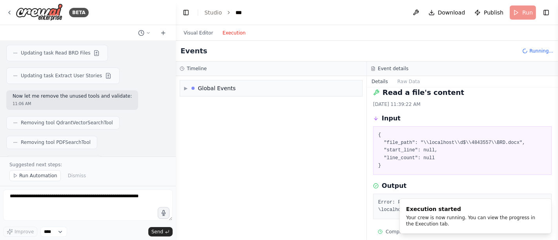
click at [225, 32] on button "Execution" at bounding box center [234, 32] width 33 height 9
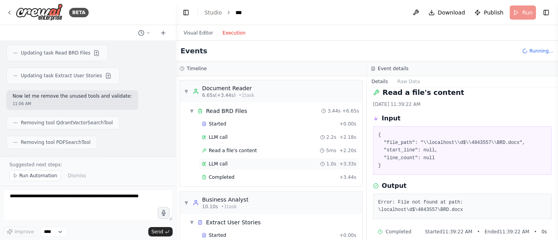
click at [217, 161] on span "LLM call" at bounding box center [218, 164] width 19 height 6
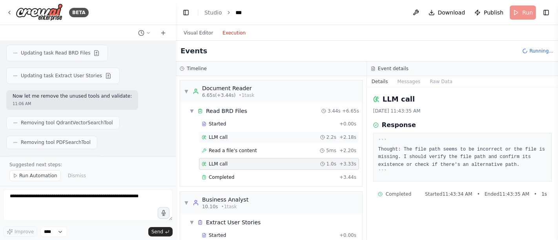
click at [225, 136] on span "LLM call" at bounding box center [218, 137] width 19 height 6
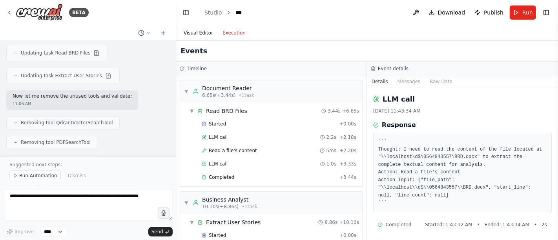
click at [196, 33] on button "Visual Editor" at bounding box center [198, 32] width 39 height 9
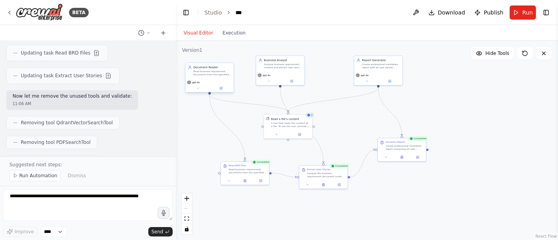
click at [218, 77] on div "Document Reader Read business requirement documents from this specified file pa…" at bounding box center [209, 71] width 48 height 16
click at [221, 89] on icon at bounding box center [221, 88] width 2 height 2
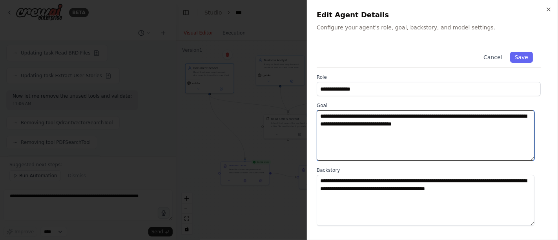
click at [359, 125] on textarea "**********" at bounding box center [425, 135] width 218 height 51
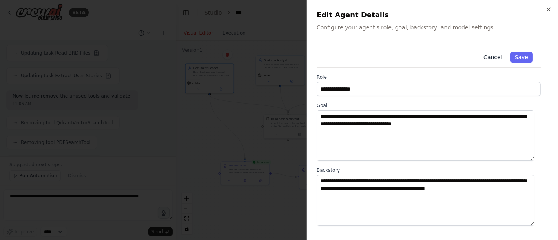
click at [491, 57] on button "Cancel" at bounding box center [492, 57] width 28 height 11
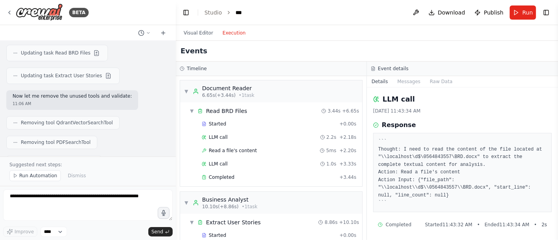
click at [227, 33] on button "Execution" at bounding box center [234, 32] width 33 height 9
drag, startPoint x: 476, startPoint y: 188, endPoint x: 381, endPoint y: 185, distance: 95.7
click at [381, 185] on pre "``` Thought: I need to read the content of the file located at "\\localhost\d$\…" at bounding box center [462, 172] width 168 height 69
copy pre "\\localhost\\d$\\0564843557\\BRD.docx"
